Goal: Task Accomplishment & Management: Complete application form

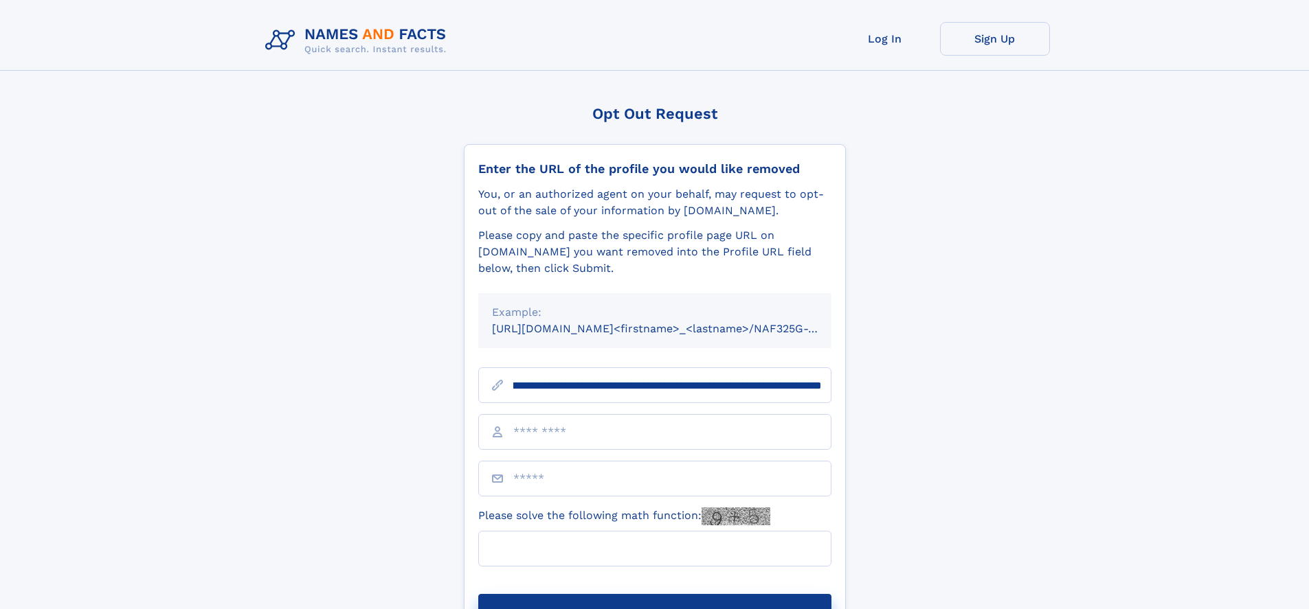
scroll to position [0, 192]
type input "**********"
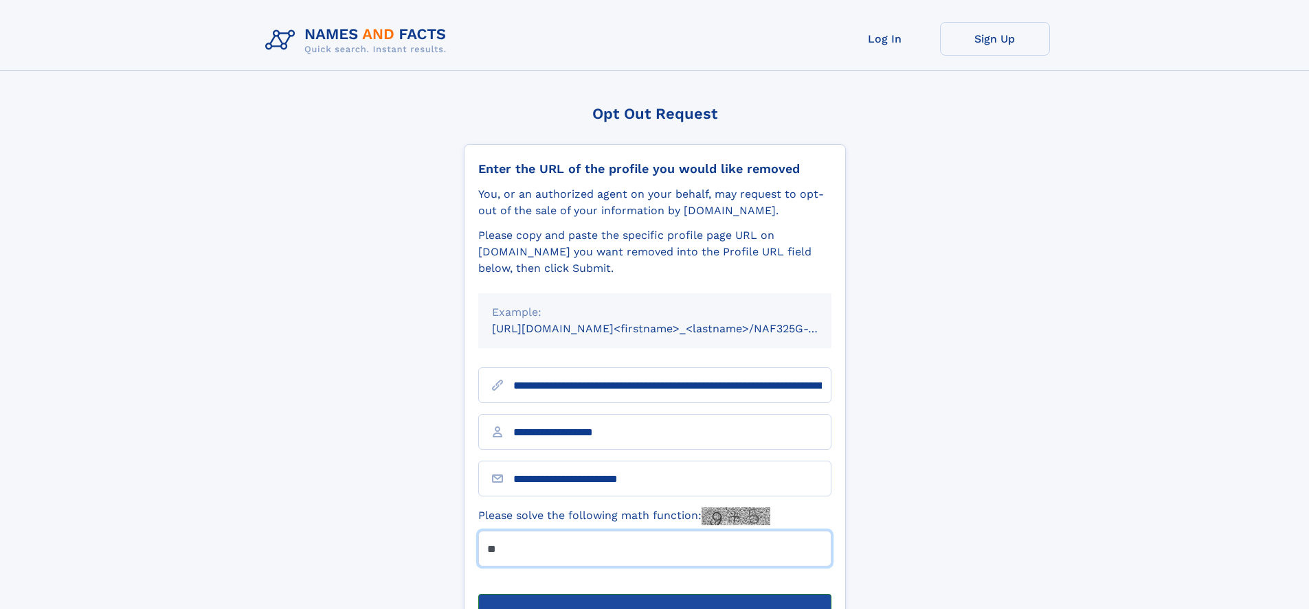
type input "**"
click at [654, 594] on button "Submit Opt Out Request" at bounding box center [654, 616] width 353 height 44
